Goal: Information Seeking & Learning: Learn about a topic

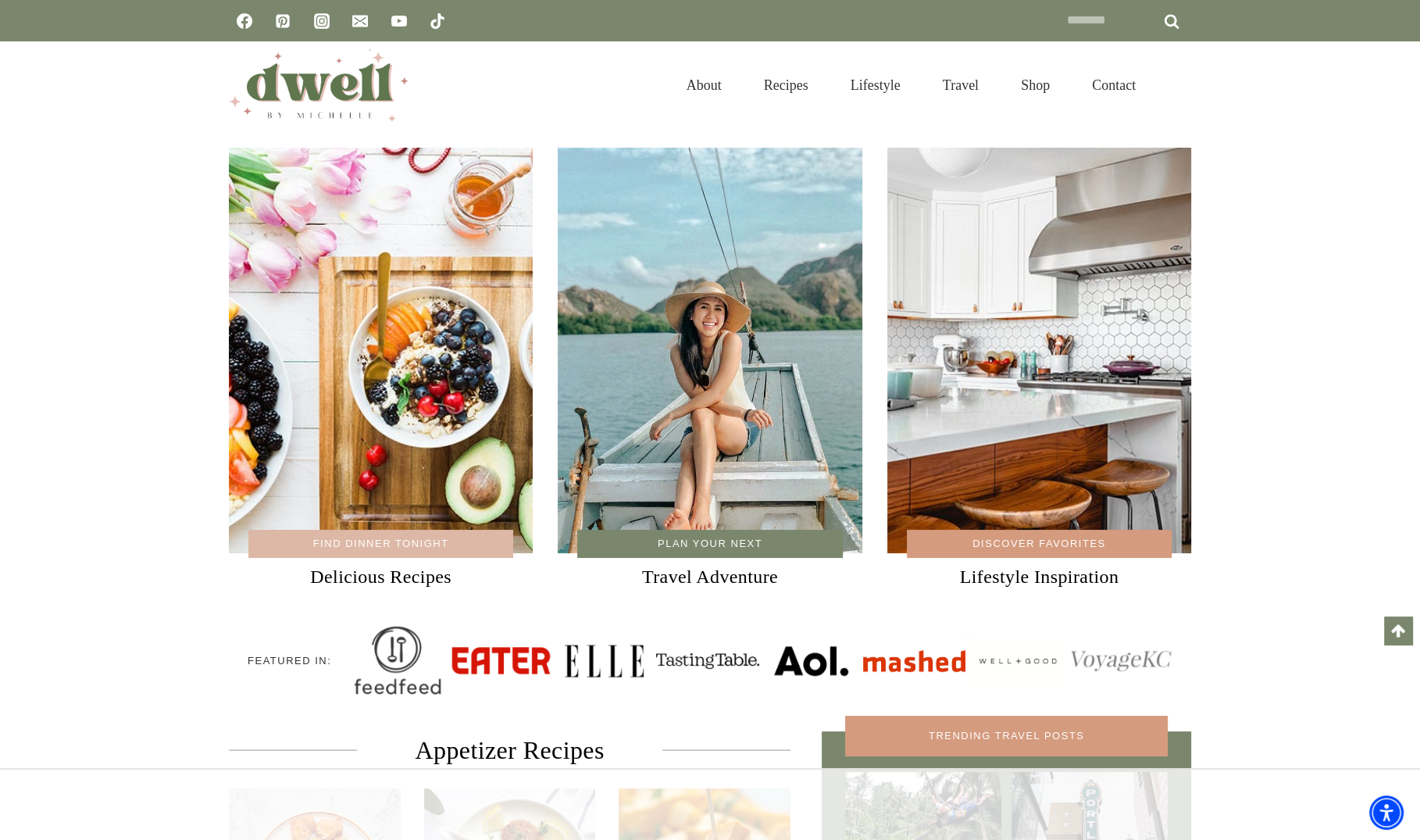
scroll to position [4172, 0]
